Goal: Transaction & Acquisition: Book appointment/travel/reservation

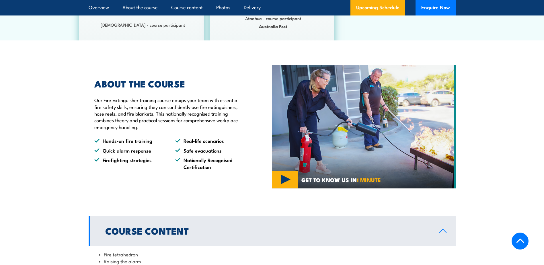
scroll to position [229, 0]
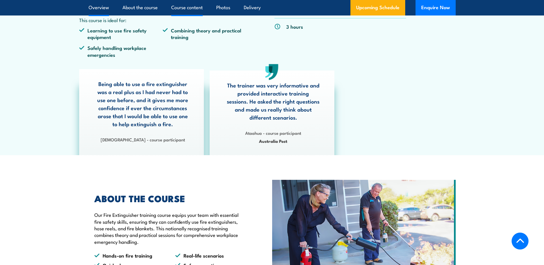
click at [185, 7] on link "Course content" at bounding box center [187, 7] width 32 height 15
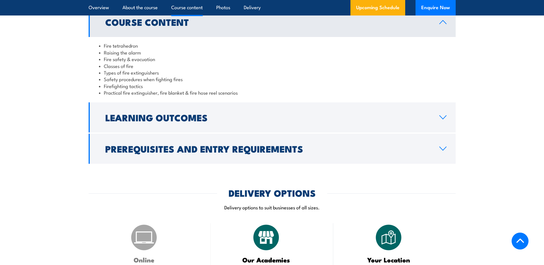
scroll to position [582, 0]
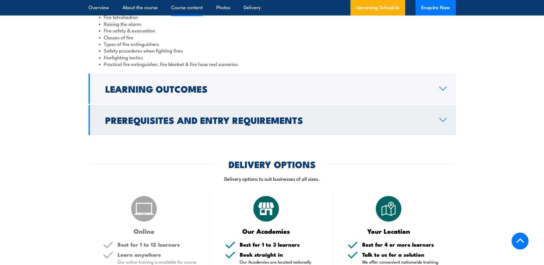
click at [363, 122] on h2 "Prerequisites and Entry Requirements" at bounding box center [267, 120] width 325 height 8
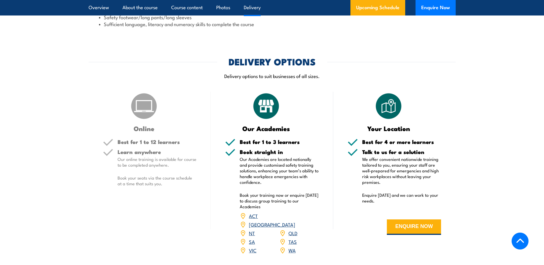
scroll to position [668, 0]
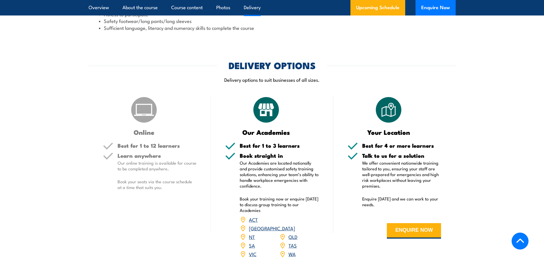
click at [294, 233] on link "QLD" at bounding box center [293, 236] width 9 height 7
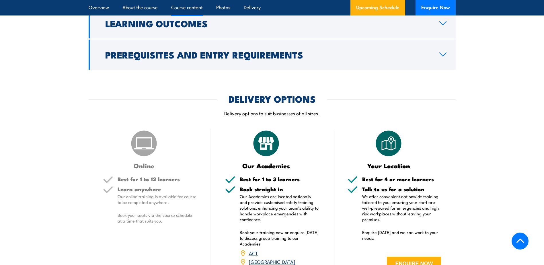
scroll to position [532, 0]
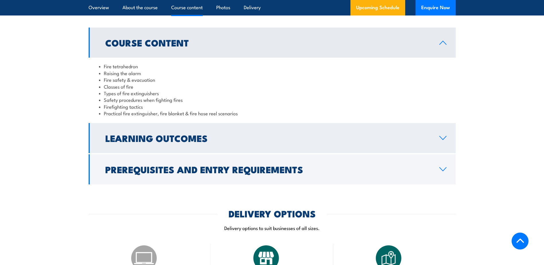
click at [210, 142] on link "Learning Outcomes" at bounding box center [272, 138] width 367 height 30
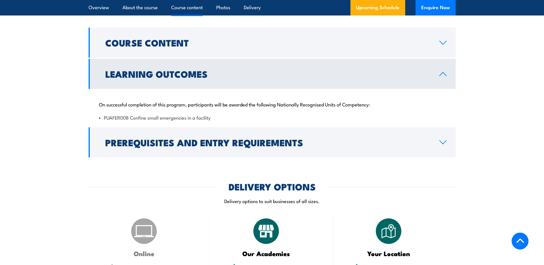
click at [215, 69] on link "Learning Outcomes" at bounding box center [272, 74] width 367 height 30
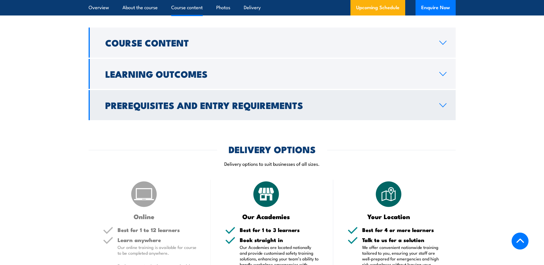
click at [213, 101] on h2 "Prerequisites and Entry Requirements" at bounding box center [267, 105] width 325 height 8
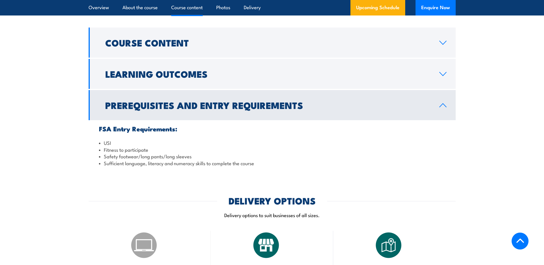
click at [213, 107] on h2 "Prerequisites and Entry Requirements" at bounding box center [267, 105] width 325 height 8
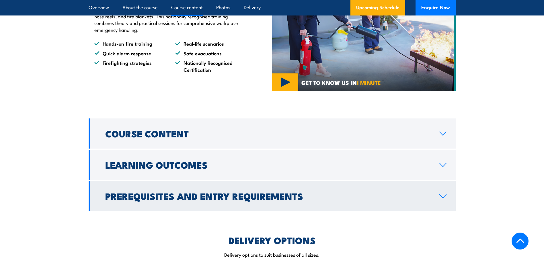
scroll to position [418, 0]
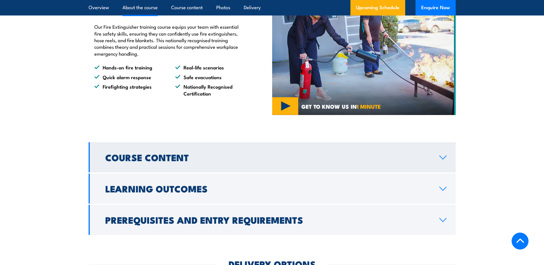
click at [209, 144] on link "Course Content" at bounding box center [272, 157] width 367 height 30
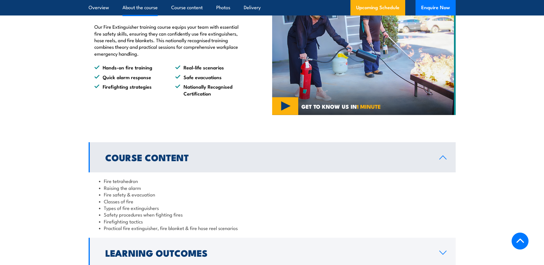
click at [210, 158] on h2 "Course Content" at bounding box center [267, 157] width 325 height 8
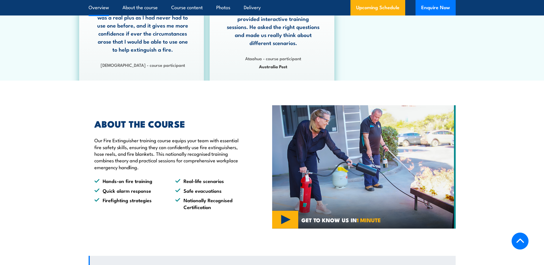
scroll to position [303, 0]
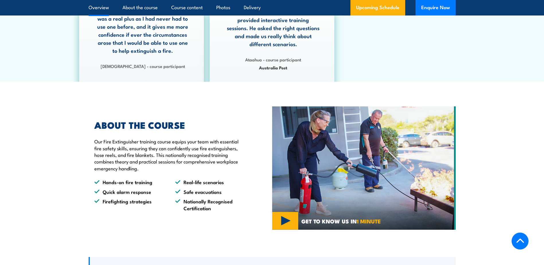
click at [275, 215] on img at bounding box center [364, 167] width 184 height 123
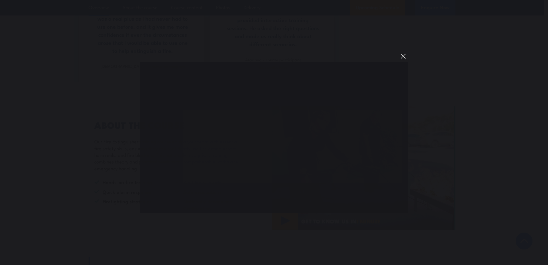
click at [404, 57] on button "You can close this modal content with the ESC key" at bounding box center [404, 56] width 10 height 10
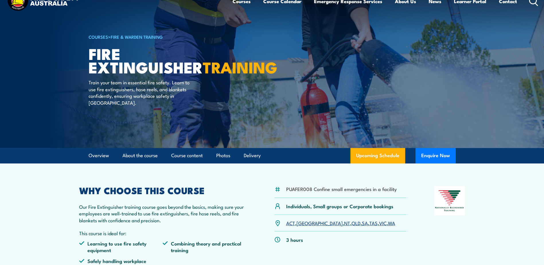
scroll to position [0, 0]
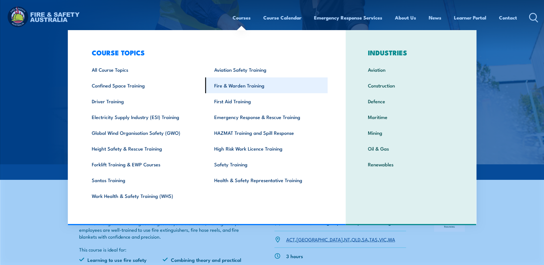
click at [245, 85] on link "Fire & Warden Training" at bounding box center [266, 85] width 122 height 16
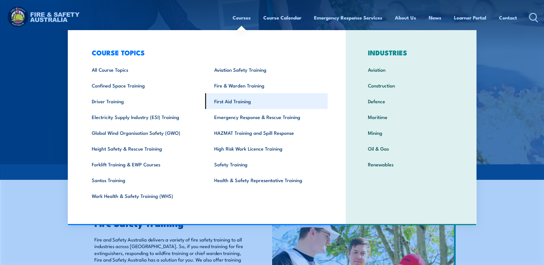
click at [240, 104] on link "First Aid Training" at bounding box center [266, 101] width 122 height 16
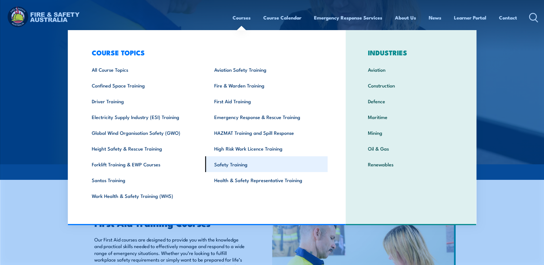
click at [232, 165] on link "Safety Training" at bounding box center [266, 164] width 122 height 16
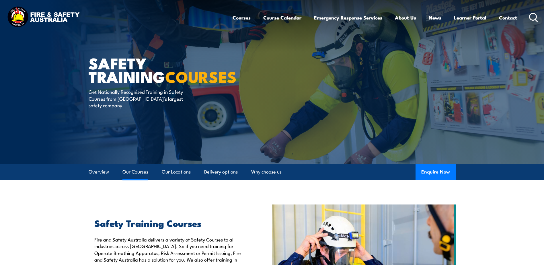
click at [143, 172] on link "Our Courses" at bounding box center [135, 171] width 26 height 15
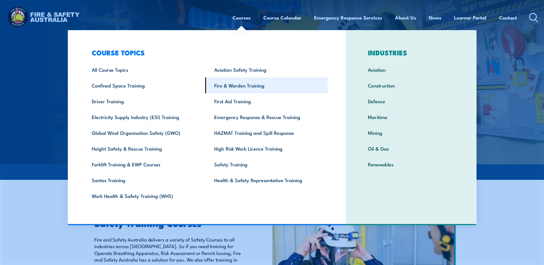
click at [248, 82] on link "Fire & Warden Training" at bounding box center [266, 85] width 122 height 16
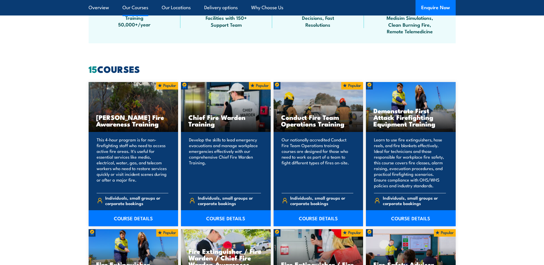
scroll to position [401, 0]
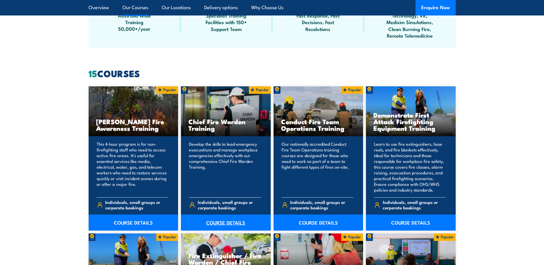
click at [227, 220] on link "COURSE DETAILS" at bounding box center [226, 223] width 90 height 16
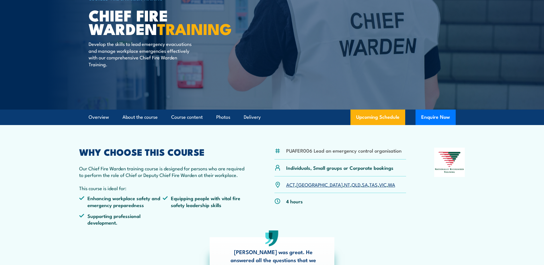
scroll to position [57, 0]
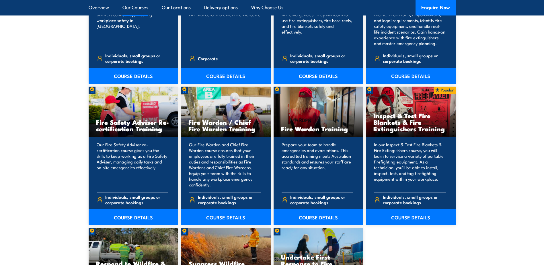
scroll to position [688, 0]
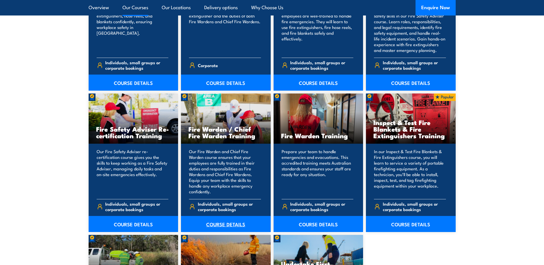
click at [208, 222] on link "COURSE DETAILS" at bounding box center [226, 224] width 90 height 16
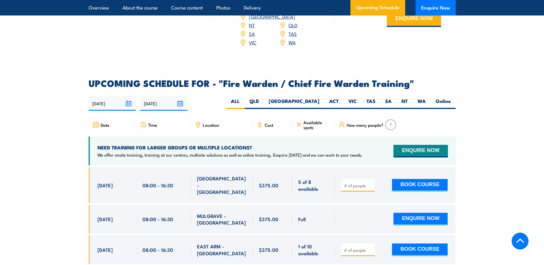
scroll to position [889, 0]
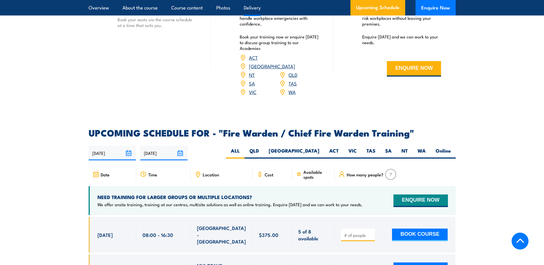
click at [215, 172] on span "Location" at bounding box center [211, 174] width 16 height 5
click at [290, 75] on link "QLD" at bounding box center [293, 74] width 9 height 7
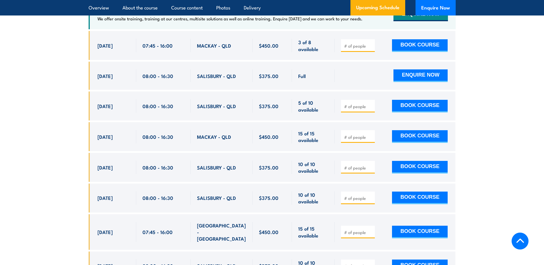
scroll to position [1073, 0]
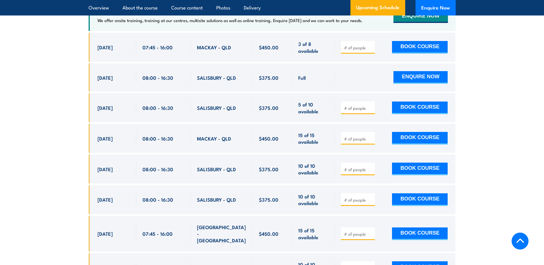
click at [367, 168] on input "number" at bounding box center [358, 170] width 29 height 6
type input "1"
click at [371, 167] on input "1" at bounding box center [358, 170] width 29 height 6
click at [416, 167] on button "BOOK COURSE" at bounding box center [420, 169] width 56 height 13
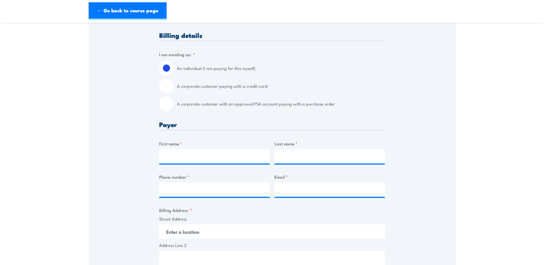
scroll to position [143, 0]
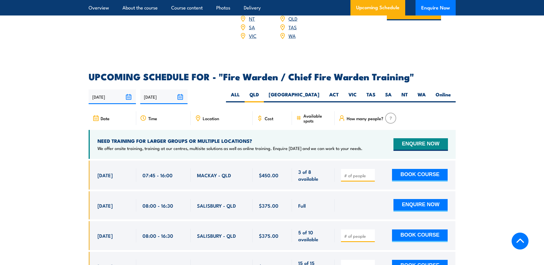
scroll to position [930, 0]
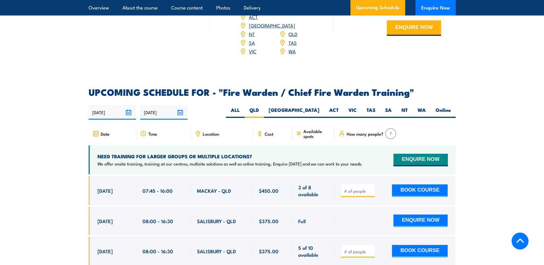
click at [207, 134] on span "Location" at bounding box center [211, 133] width 16 height 5
click at [198, 133] on icon at bounding box center [198, 133] width 1 height 1
click at [126, 110] on input "02/09/2025" at bounding box center [112, 112] width 47 height 15
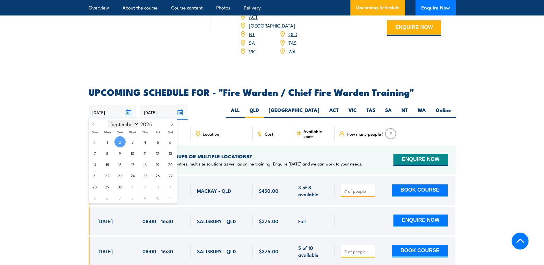
click at [136, 123] on select "January February March April May June July August September October November De…" at bounding box center [123, 123] width 31 height 7
select select "9"
click at [108, 120] on select "January February March April May June July August September October November De…" at bounding box center [123, 123] width 31 height 7
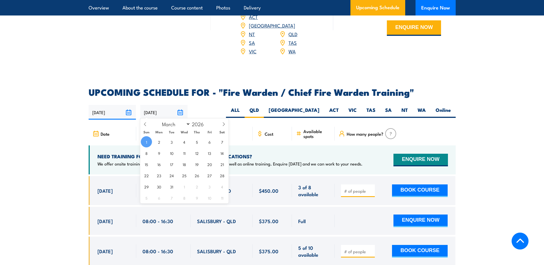
click at [179, 111] on input "01/03/2026" at bounding box center [163, 112] width 47 height 15
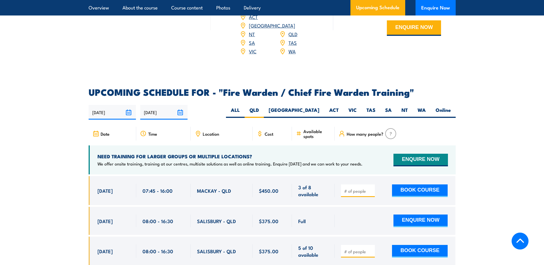
click at [239, 111] on div "02/09/2025 01/03/2026" at bounding box center [272, 112] width 367 height 15
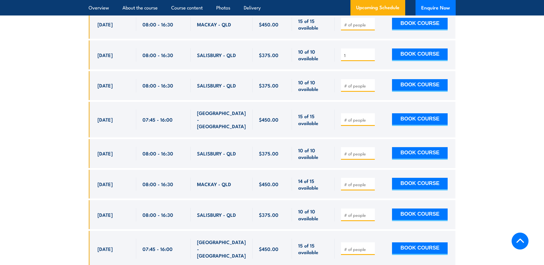
scroll to position [1188, 0]
